Goal: Check status: Check status

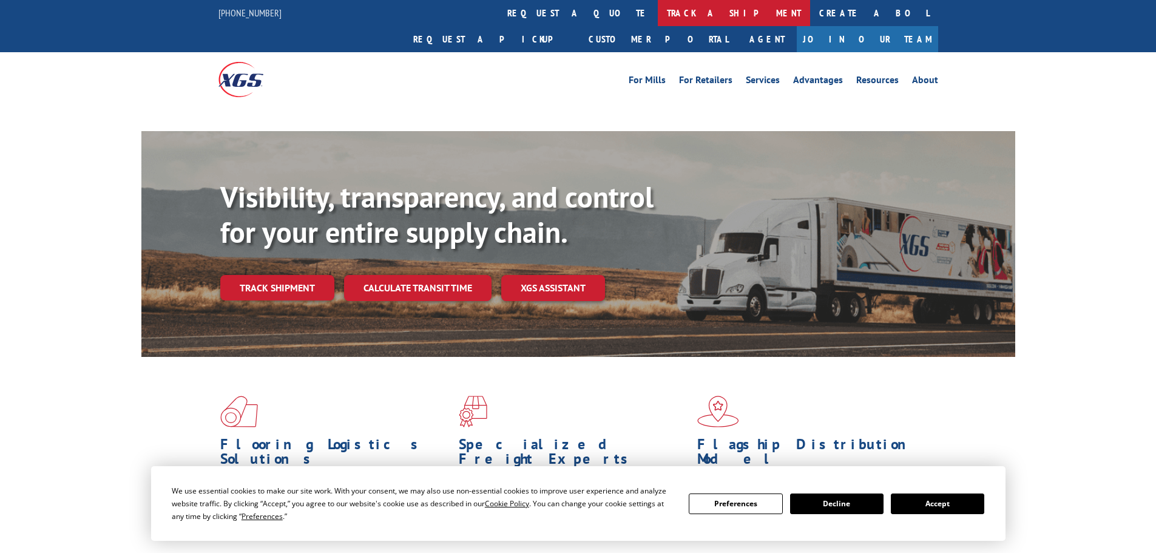
click at [658, 7] on link "track a shipment" at bounding box center [734, 13] width 152 height 26
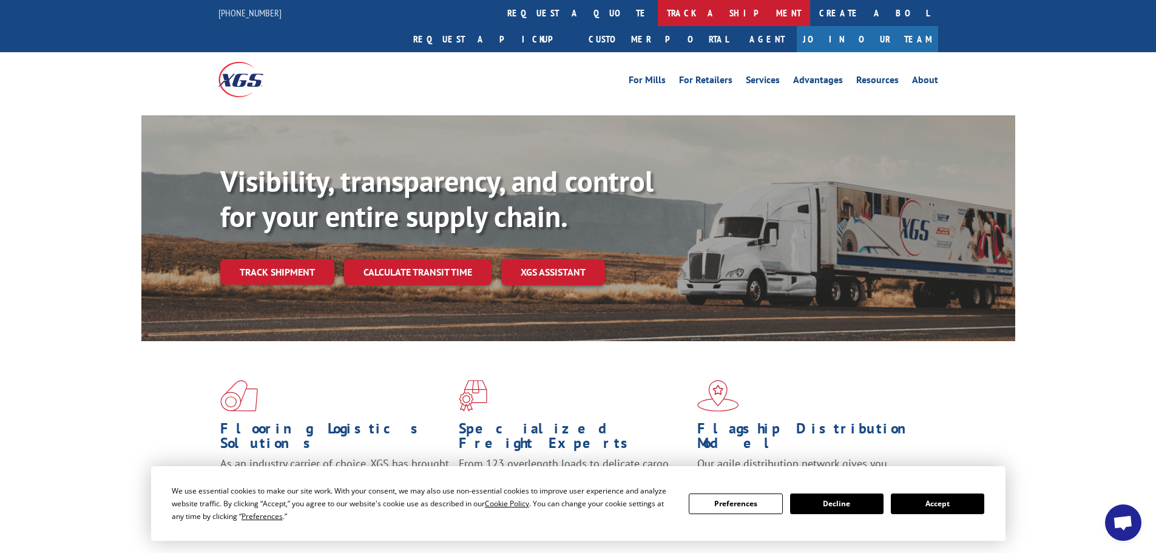
click at [658, 7] on link "track a shipment" at bounding box center [734, 13] width 152 height 26
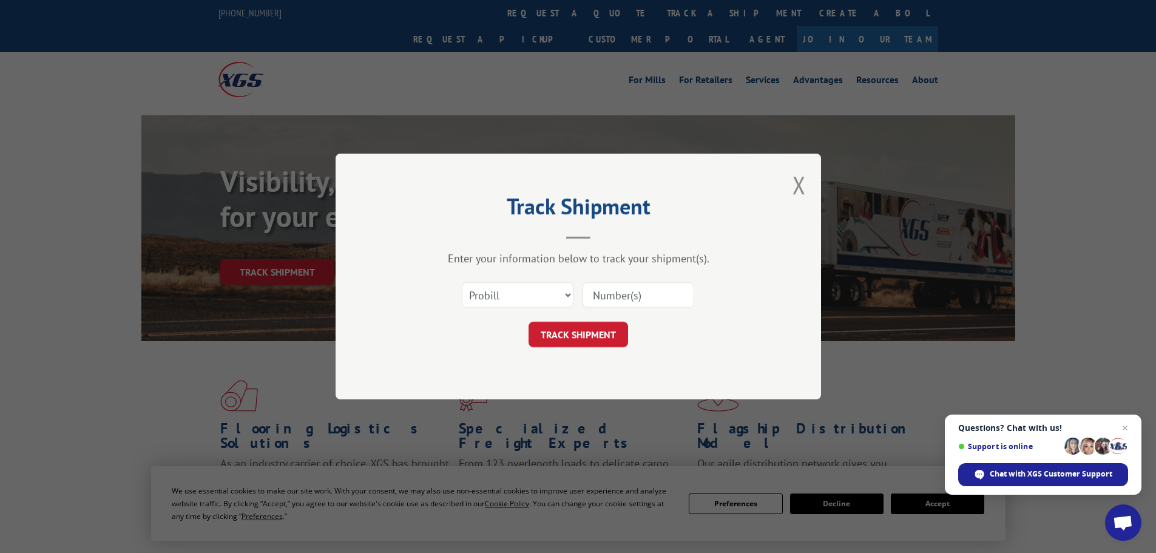
click at [600, 301] on input at bounding box center [639, 294] width 112 height 25
paste input "2841704"
type input "2841704"
click at [584, 330] on button "TRACK SHIPMENT" at bounding box center [579, 334] width 100 height 25
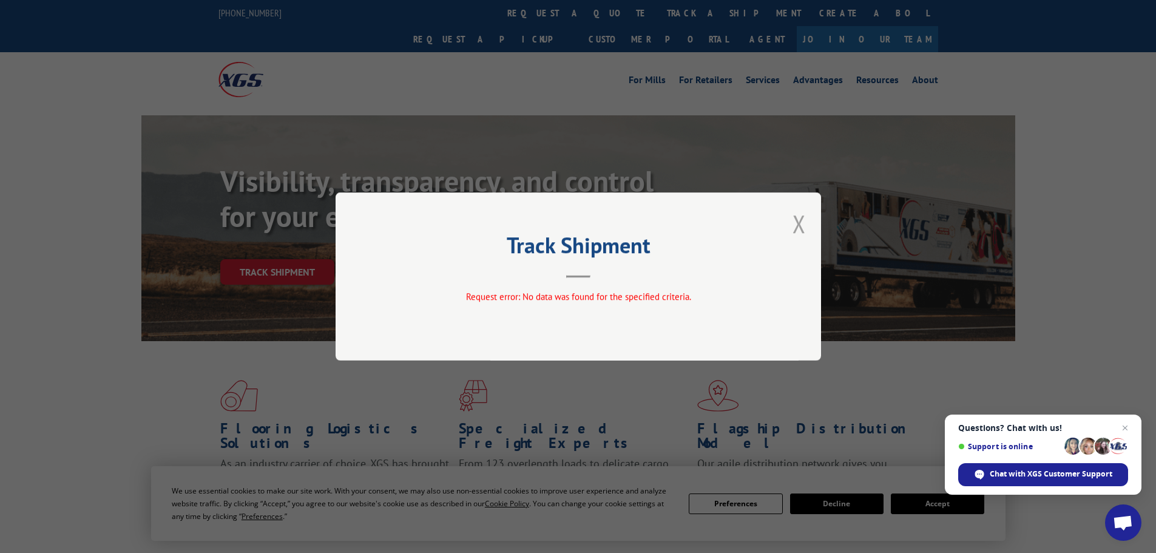
click at [797, 228] on button "Close modal" at bounding box center [799, 224] width 13 height 32
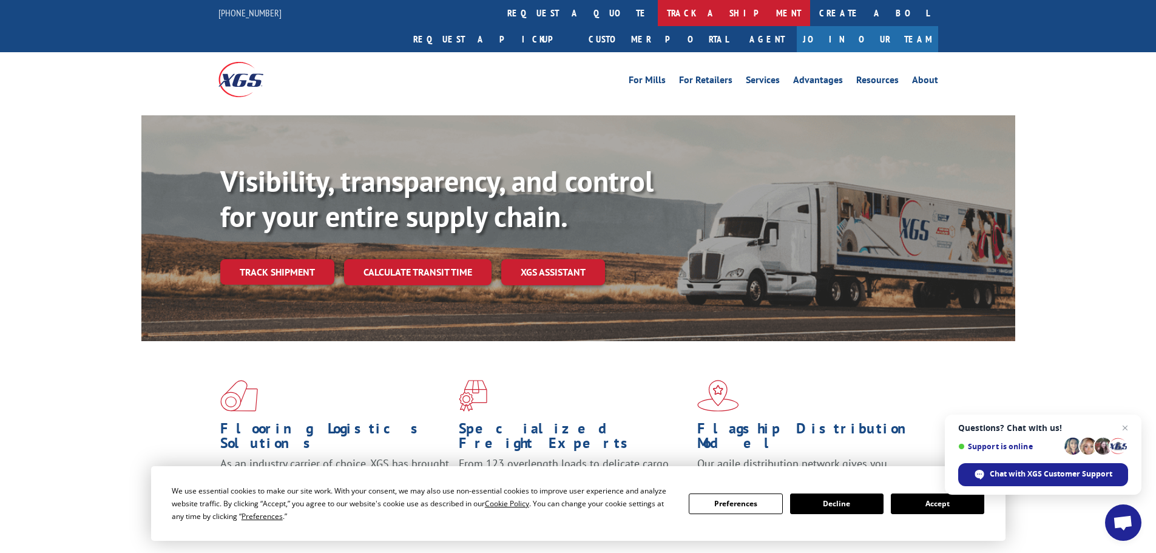
click at [658, 25] on link "track a shipment" at bounding box center [734, 13] width 152 height 26
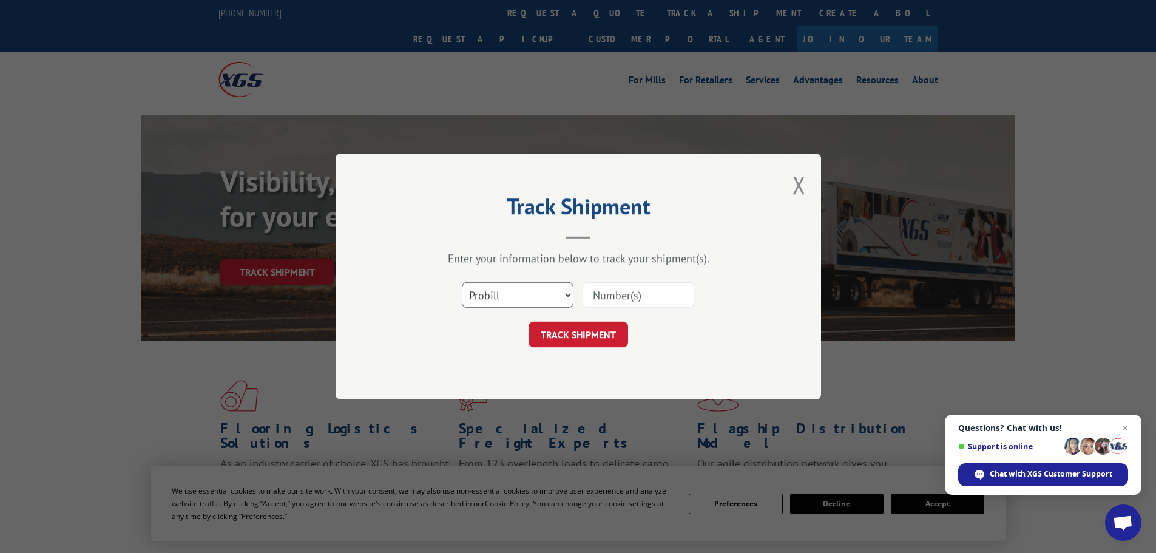
click at [515, 291] on select "Select category... Probill BOL PO" at bounding box center [518, 294] width 112 height 25
click at [462, 282] on select "Select category... Probill BOL PO" at bounding box center [518, 294] width 112 height 25
click at [474, 305] on select "Select category... Probill BOL PO" at bounding box center [518, 294] width 112 height 25
select select "po"
click at [462, 282] on select "Select category... Probill BOL PO" at bounding box center [518, 294] width 112 height 25
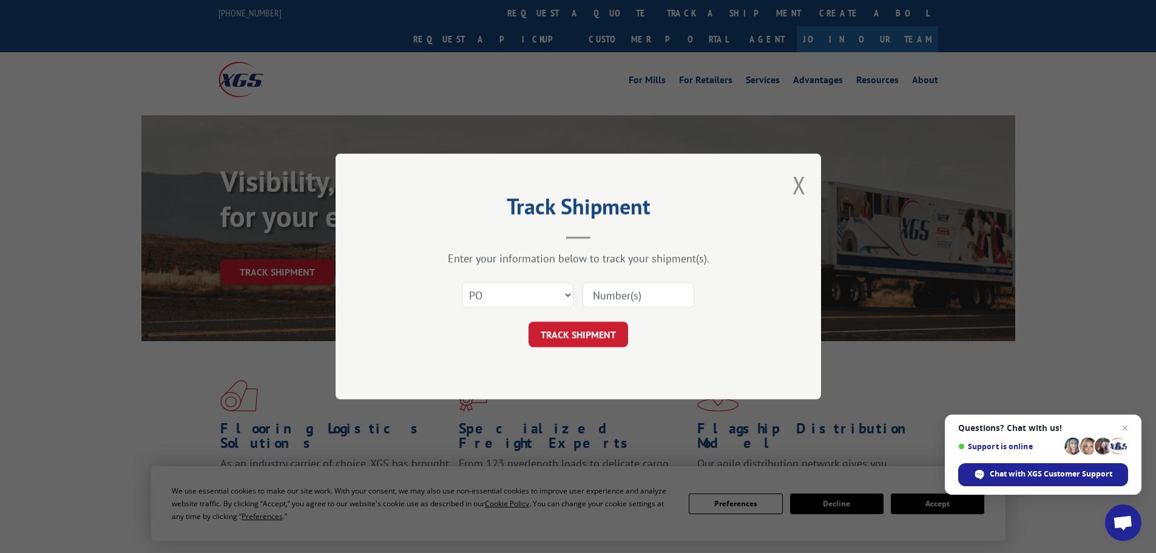
click at [645, 291] on input at bounding box center [639, 294] width 112 height 25
paste input "42546992"
type input "42546992"
click at [590, 334] on button "TRACK SHIPMENT" at bounding box center [579, 334] width 100 height 25
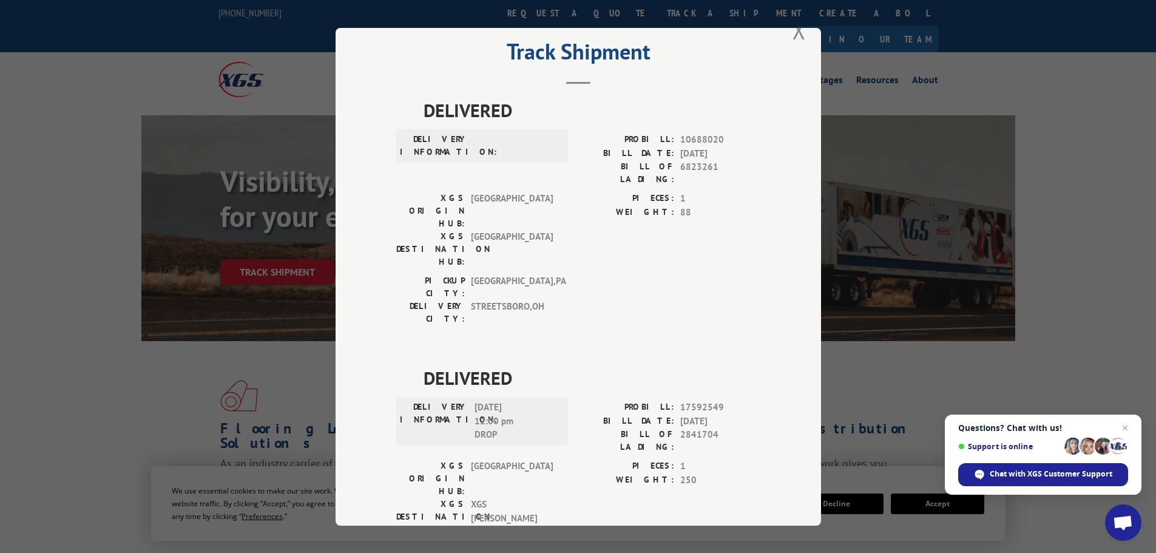
scroll to position [46, 0]
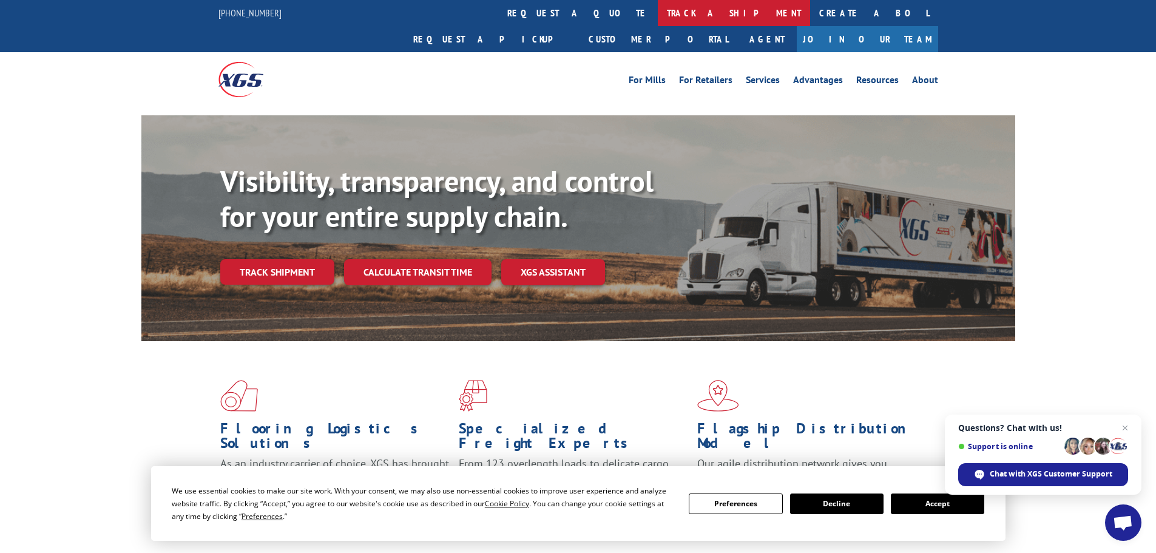
click at [658, 9] on link "track a shipment" at bounding box center [734, 13] width 152 height 26
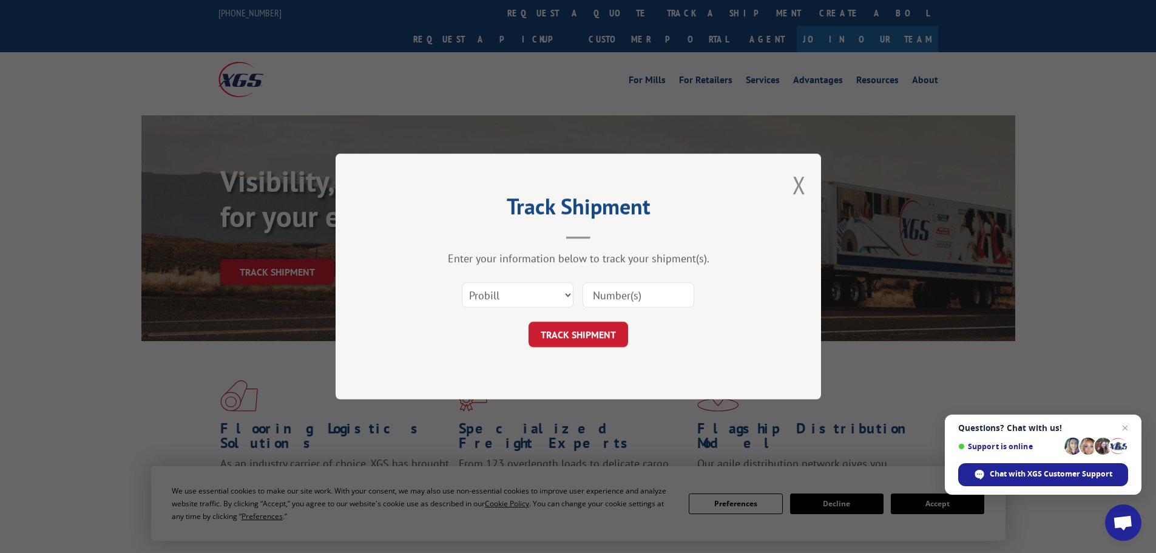
click at [603, 302] on input at bounding box center [639, 294] width 112 height 25
type input "17516681"
click at [529, 322] on button "TRACK SHIPMENT" at bounding box center [579, 334] width 100 height 25
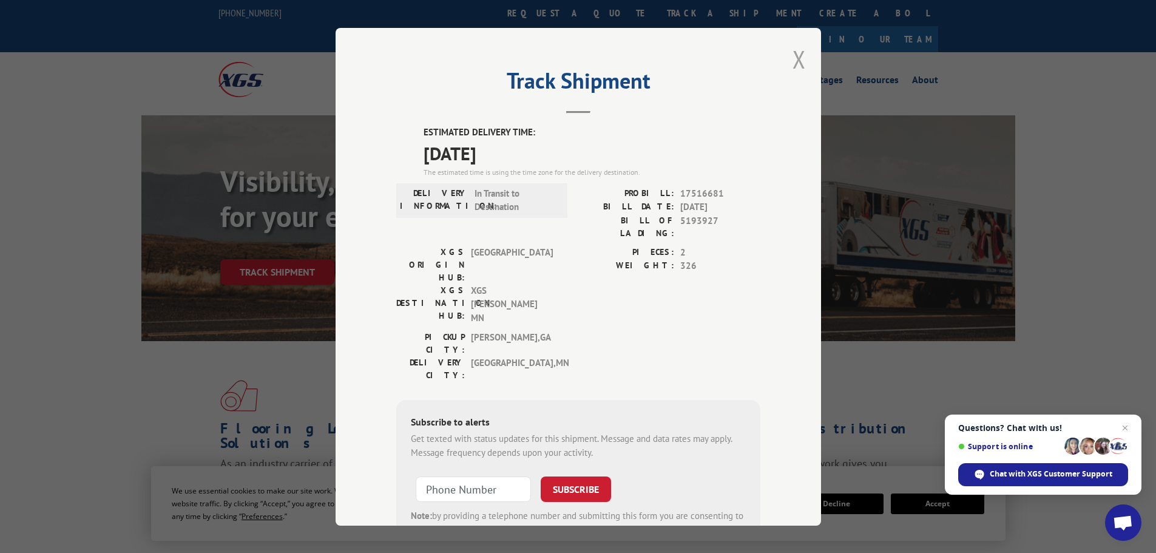
drag, startPoint x: 793, startPoint y: 59, endPoint x: 631, endPoint y: 35, distance: 164.4
click at [793, 59] on button "Close modal" at bounding box center [799, 59] width 13 height 32
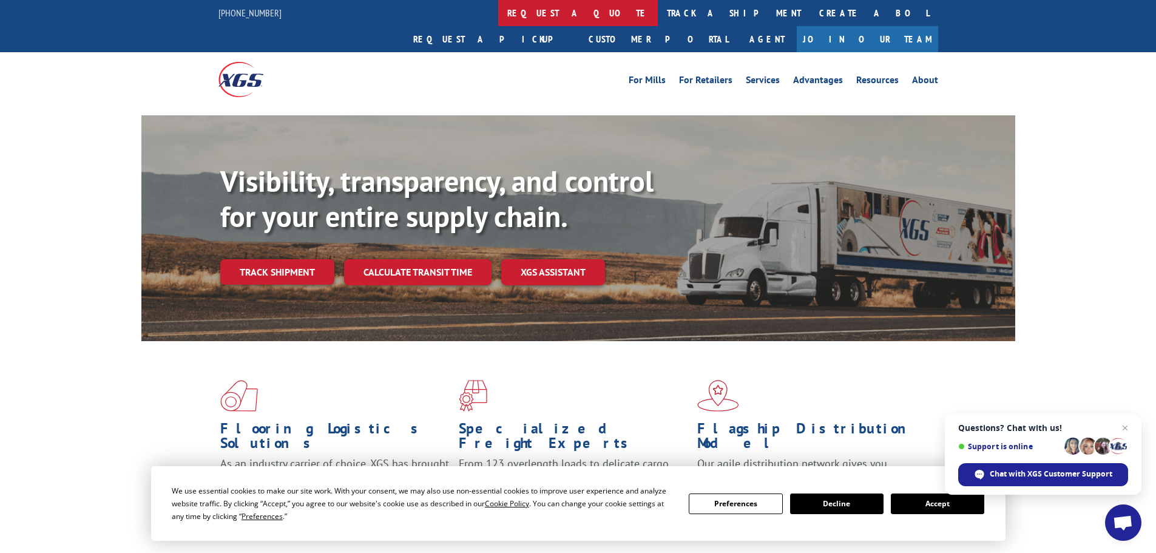
click at [498, 10] on link "request a quote" at bounding box center [578, 13] width 160 height 26
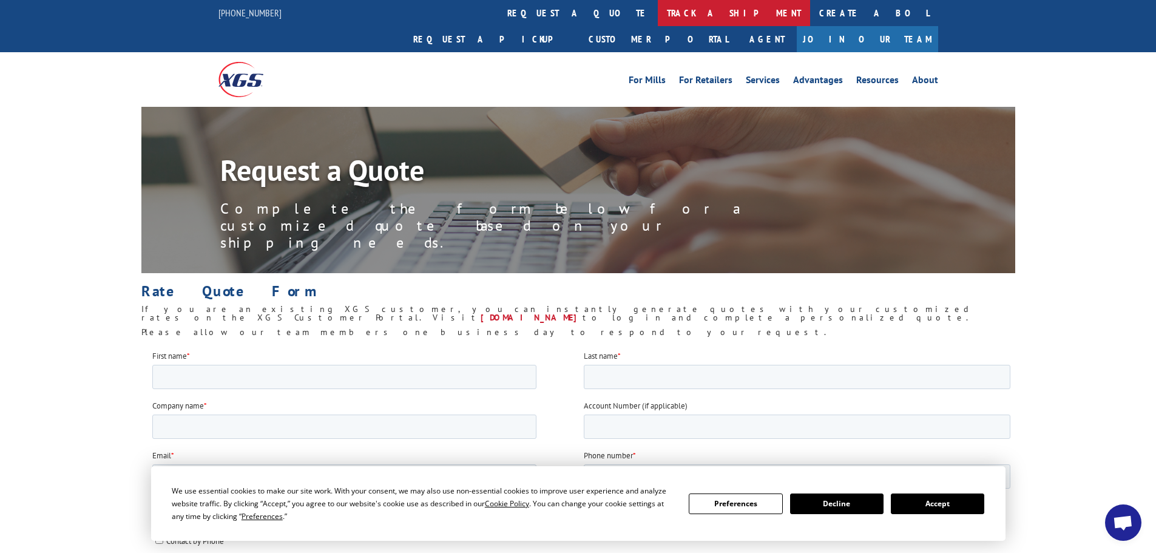
click at [658, 7] on link "track a shipment" at bounding box center [734, 13] width 152 height 26
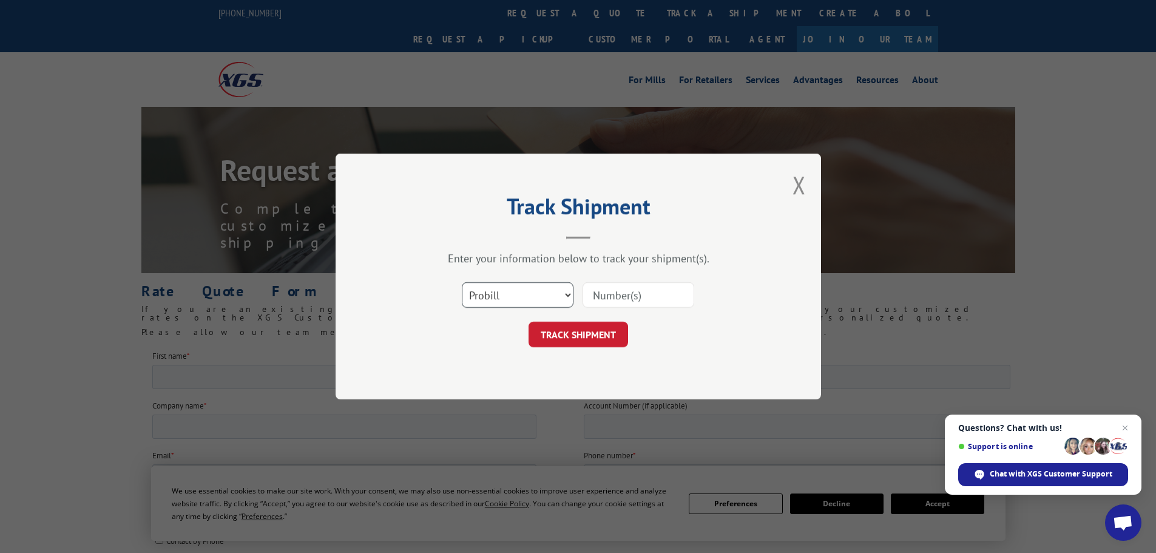
click at [540, 293] on select "Select category... Probill BOL PO" at bounding box center [518, 294] width 112 height 25
select select "bol"
click at [462, 282] on select "Select category... Probill BOL PO" at bounding box center [518, 294] width 112 height 25
click at [615, 293] on input at bounding box center [639, 294] width 112 height 25
type input "5161442"
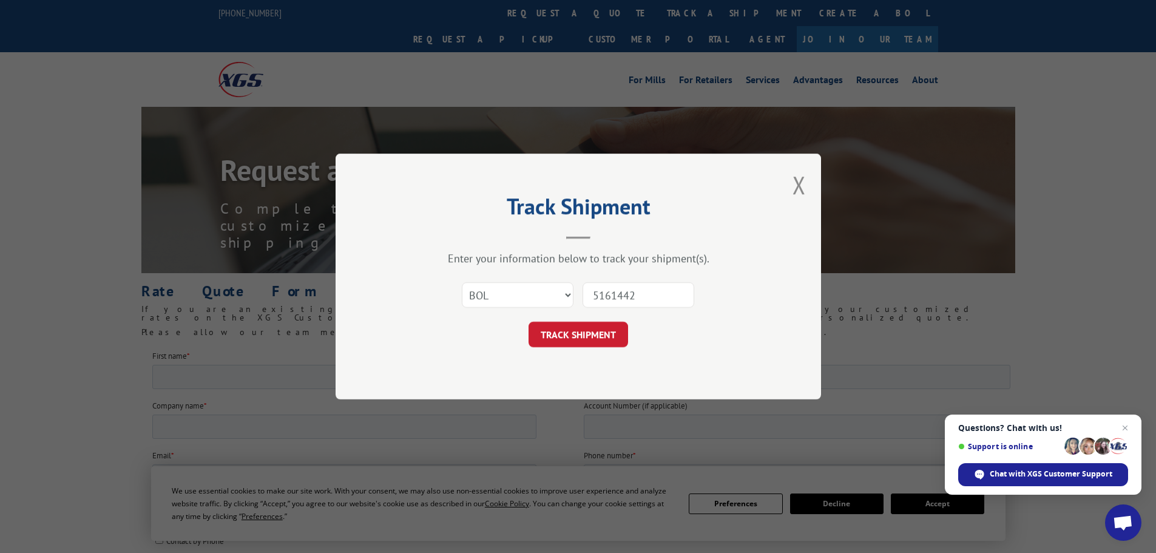
click button "TRACK SHIPMENT" at bounding box center [579, 334] width 100 height 25
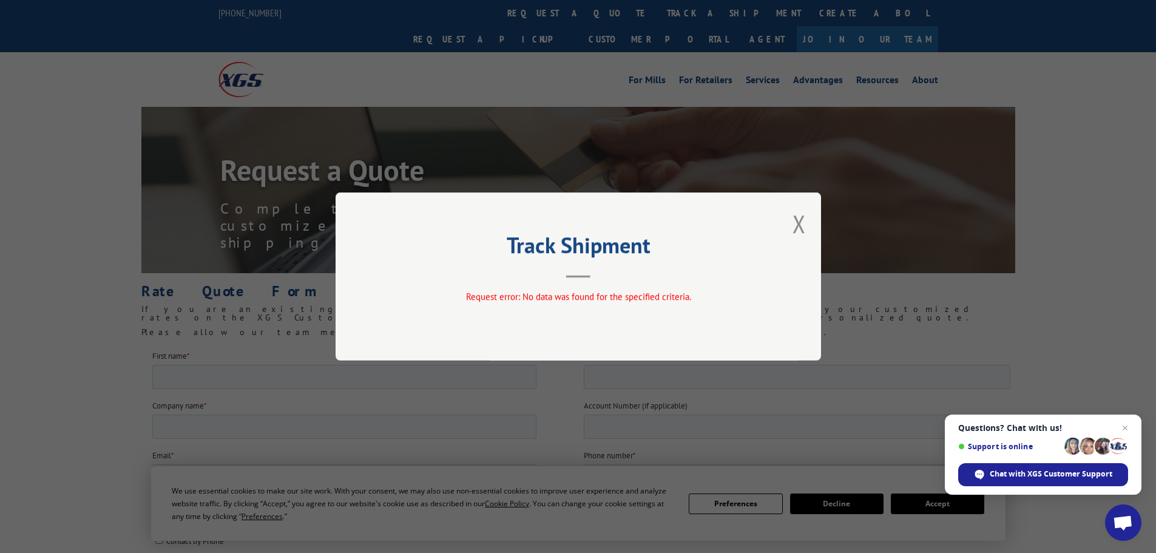
click at [809, 214] on div "Track Shipment Request error: No data was found for the specified criteria." at bounding box center [578, 276] width 485 height 168
click at [796, 218] on button "Close modal" at bounding box center [799, 224] width 13 height 32
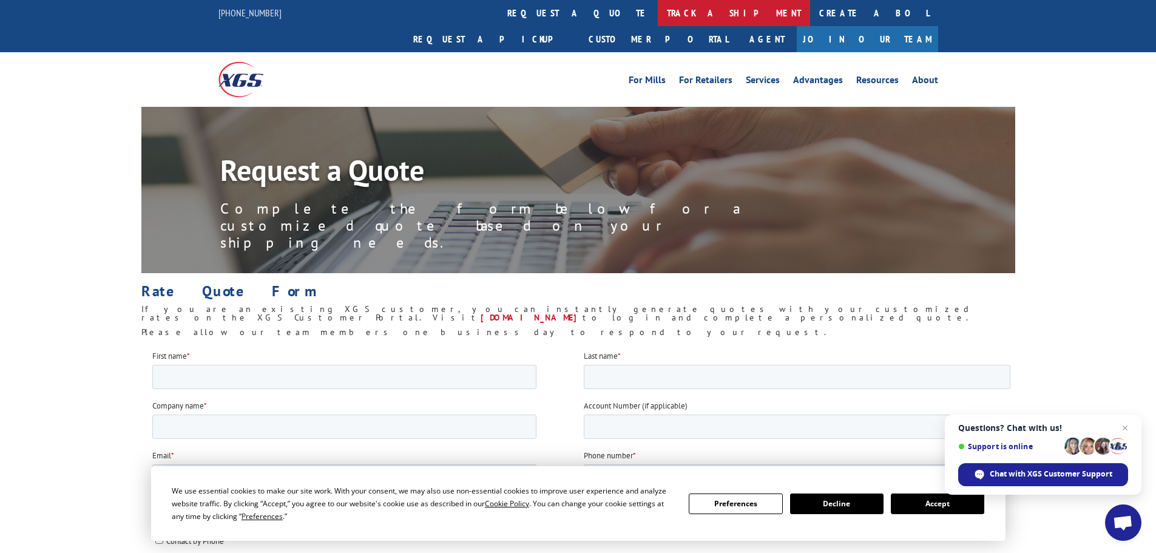
click at [658, 14] on link "track a shipment" at bounding box center [734, 13] width 152 height 26
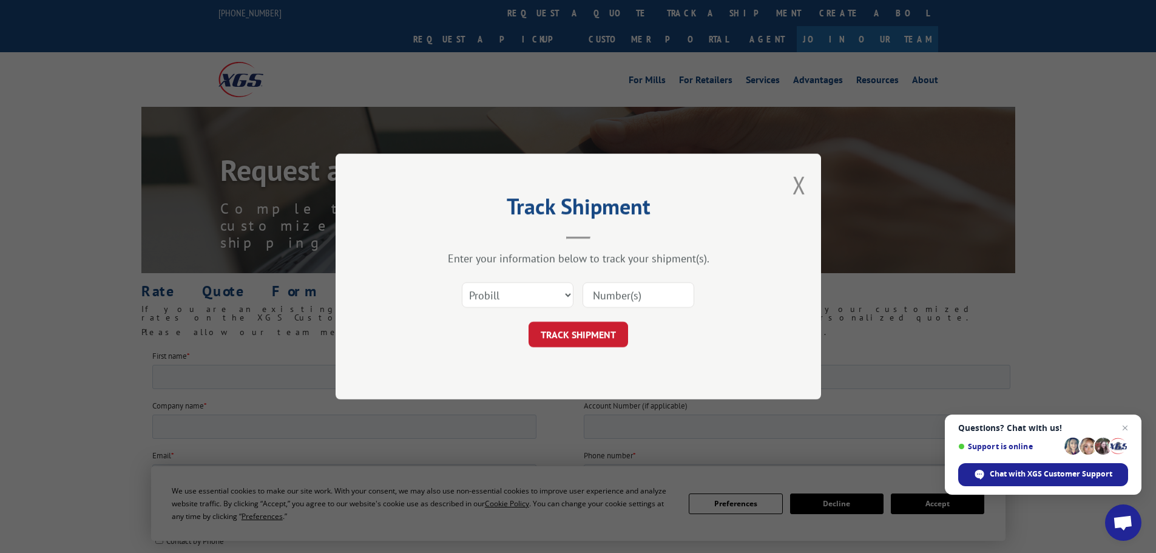
click at [638, 293] on input at bounding box center [639, 294] width 112 height 25
type input "17516681"
click at [529, 322] on button "TRACK SHIPMENT" at bounding box center [579, 334] width 100 height 25
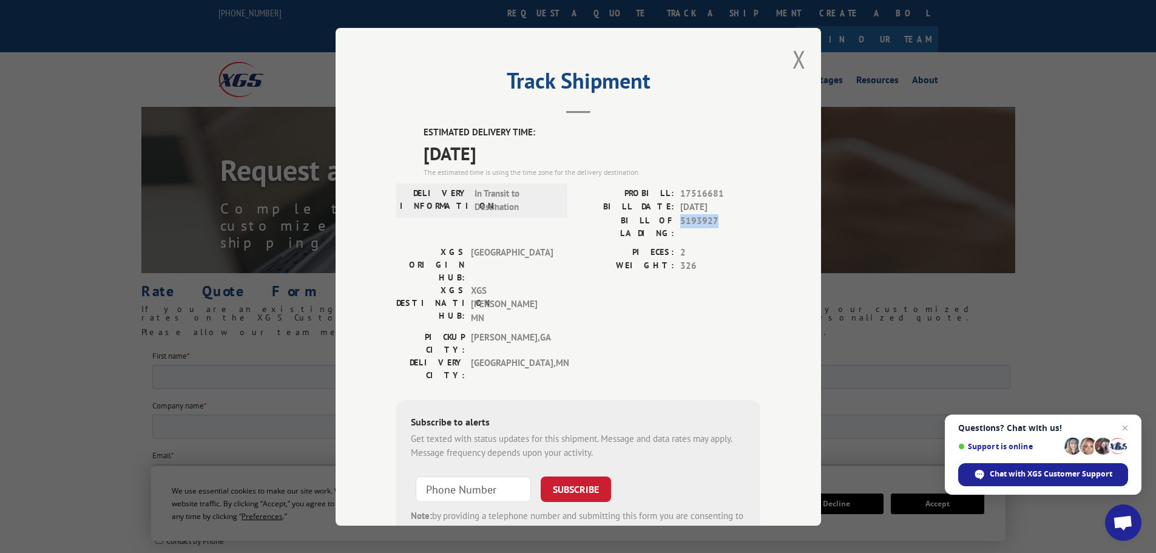
drag, startPoint x: 716, startPoint y: 221, endPoint x: 675, endPoint y: 222, distance: 40.7
click at [680, 222] on span "5193927" at bounding box center [720, 226] width 80 height 25
copy span "5193927"
